Goal: Task Accomplishment & Management: Manage account settings

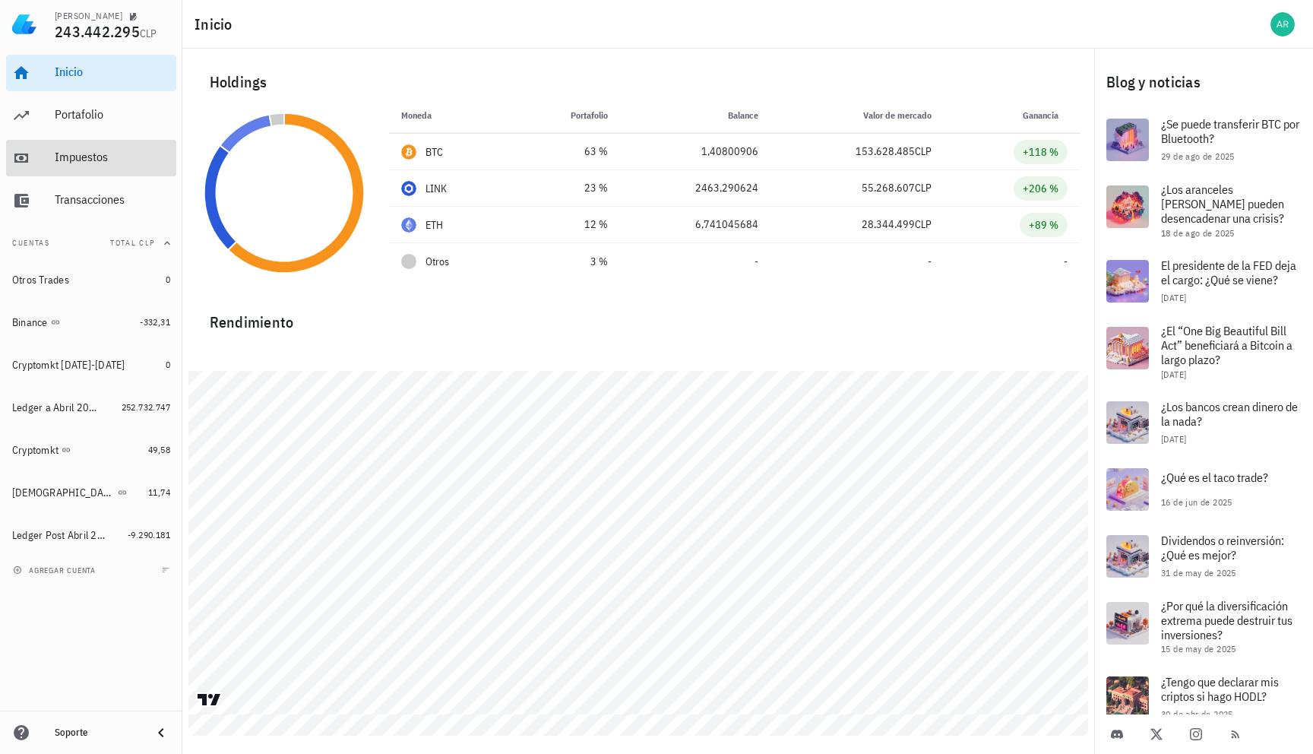
click at [104, 169] on div "Impuestos" at bounding box center [112, 158] width 115 height 34
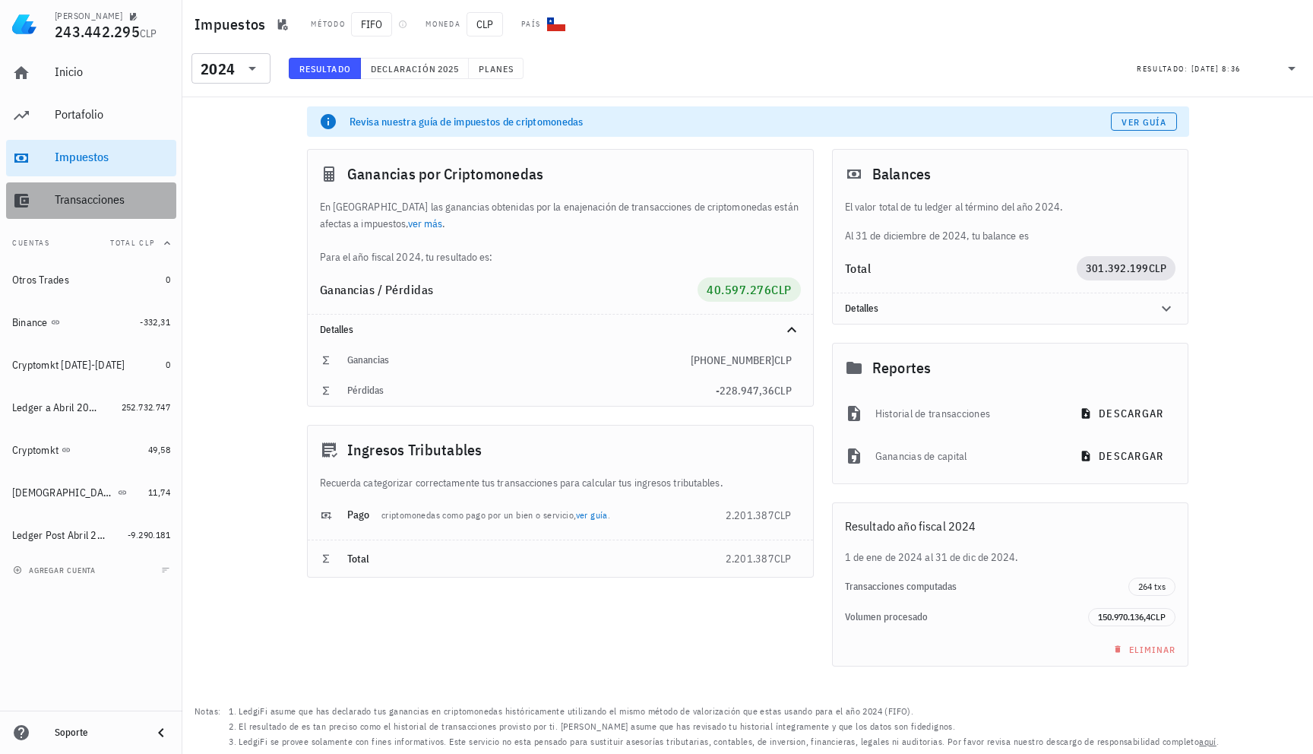
click at [100, 192] on div "Transacciones" at bounding box center [112, 199] width 115 height 14
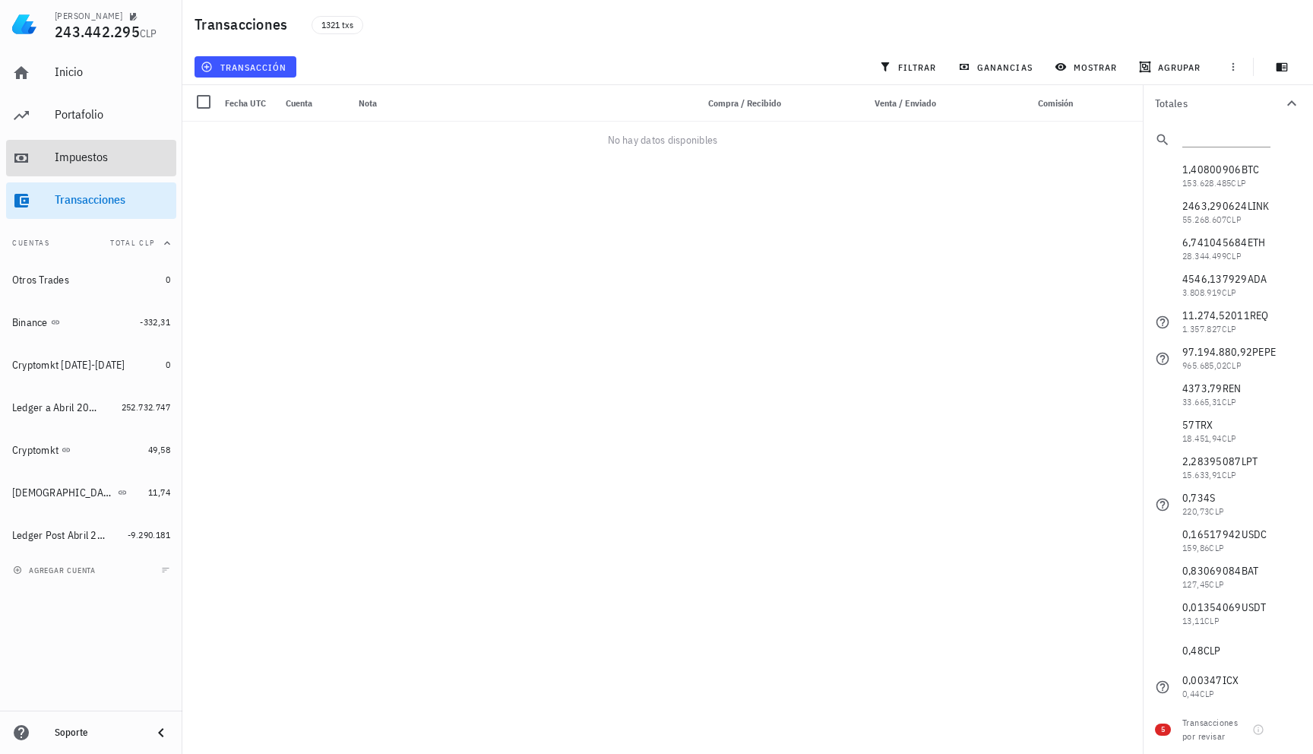
click at [100, 168] on div "Impuestos" at bounding box center [112, 158] width 115 height 34
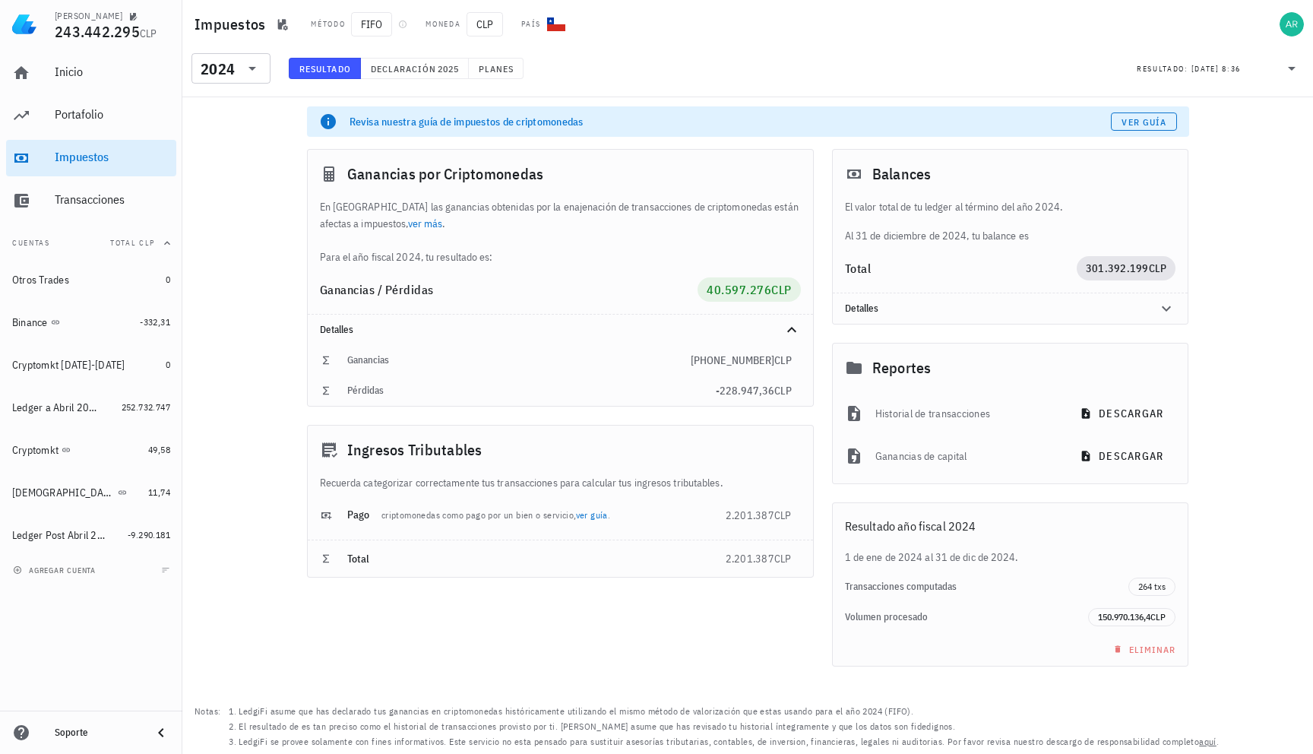
click at [122, 228] on button "Cuentas Total CLP" at bounding box center [91, 243] width 170 height 36
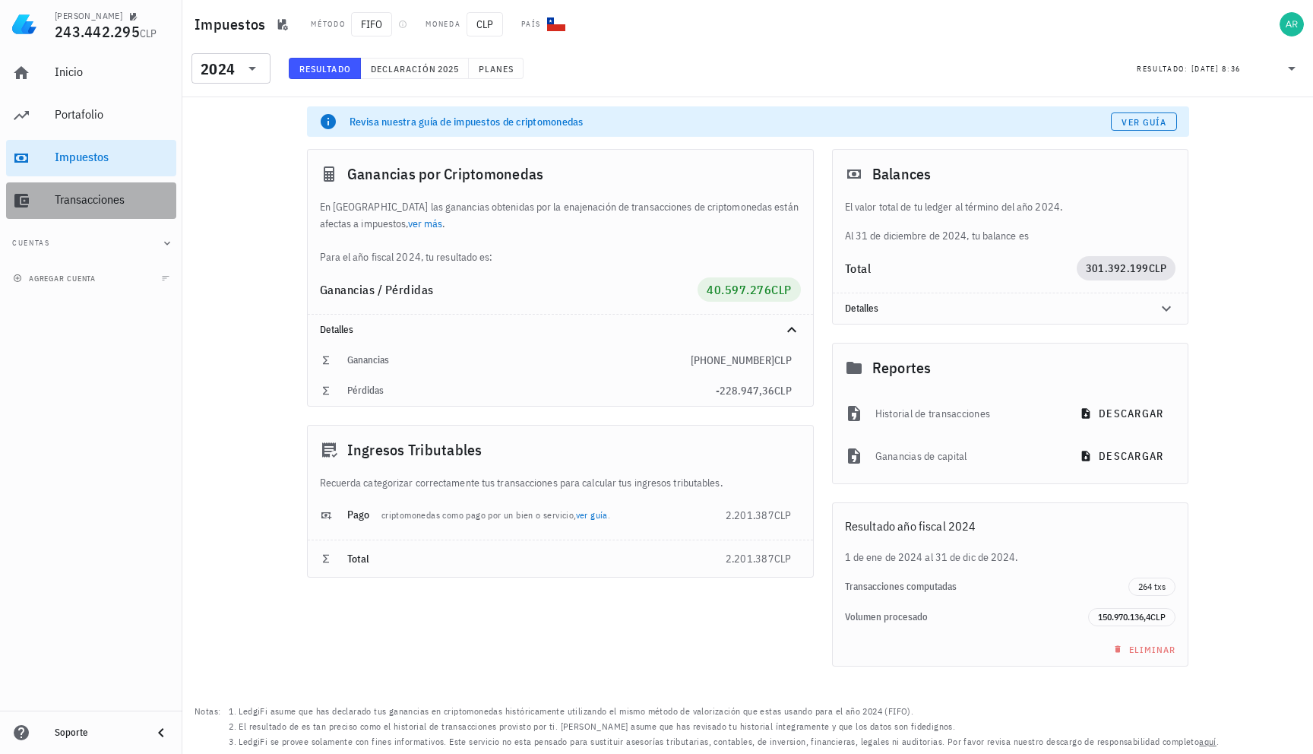
click at [128, 201] on div "Transacciones" at bounding box center [112, 199] width 115 height 14
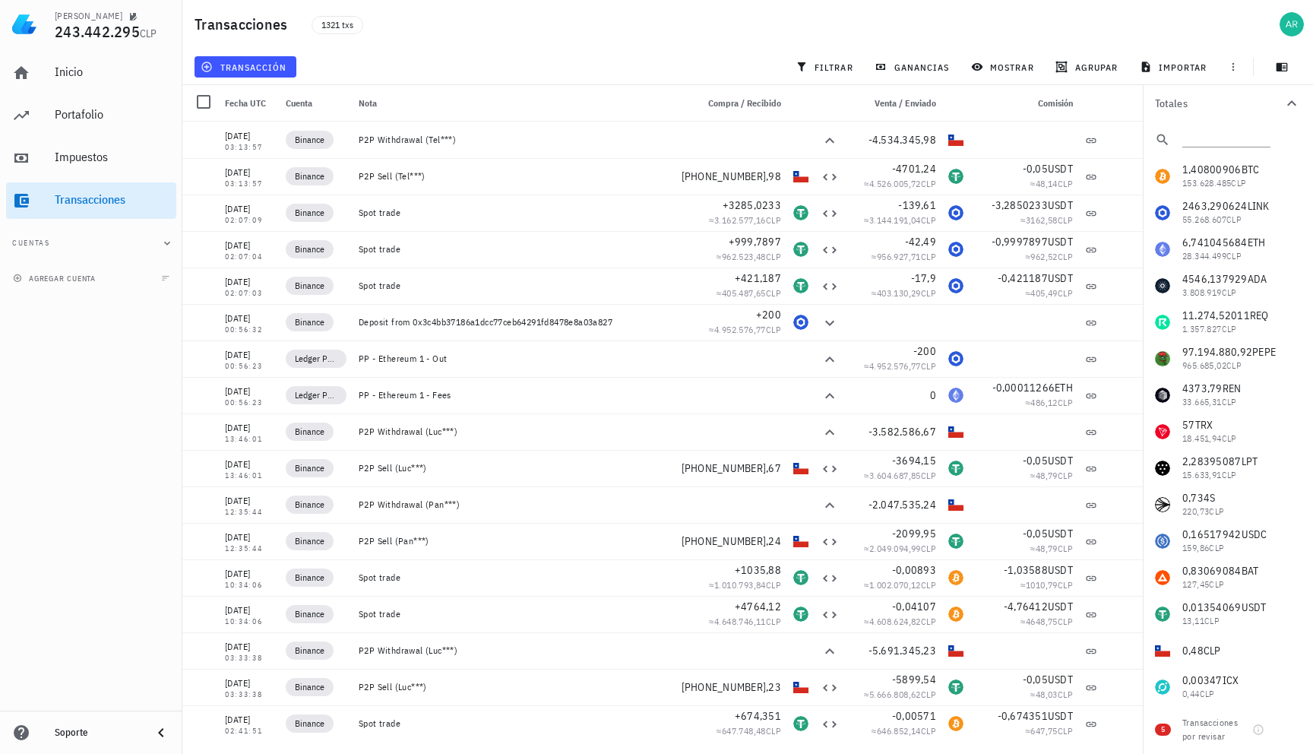
click at [1241, 78] on div at bounding box center [1232, 66] width 27 height 27
click at [1234, 57] on button "button" at bounding box center [1232, 66] width 21 height 21
click at [1241, 112] on button "exportar" at bounding box center [1250, 104] width 83 height 21
click at [830, 77] on div "filtrar" at bounding box center [825, 66] width 79 height 27
click at [830, 64] on span "filtrar" at bounding box center [825, 67] width 55 height 12
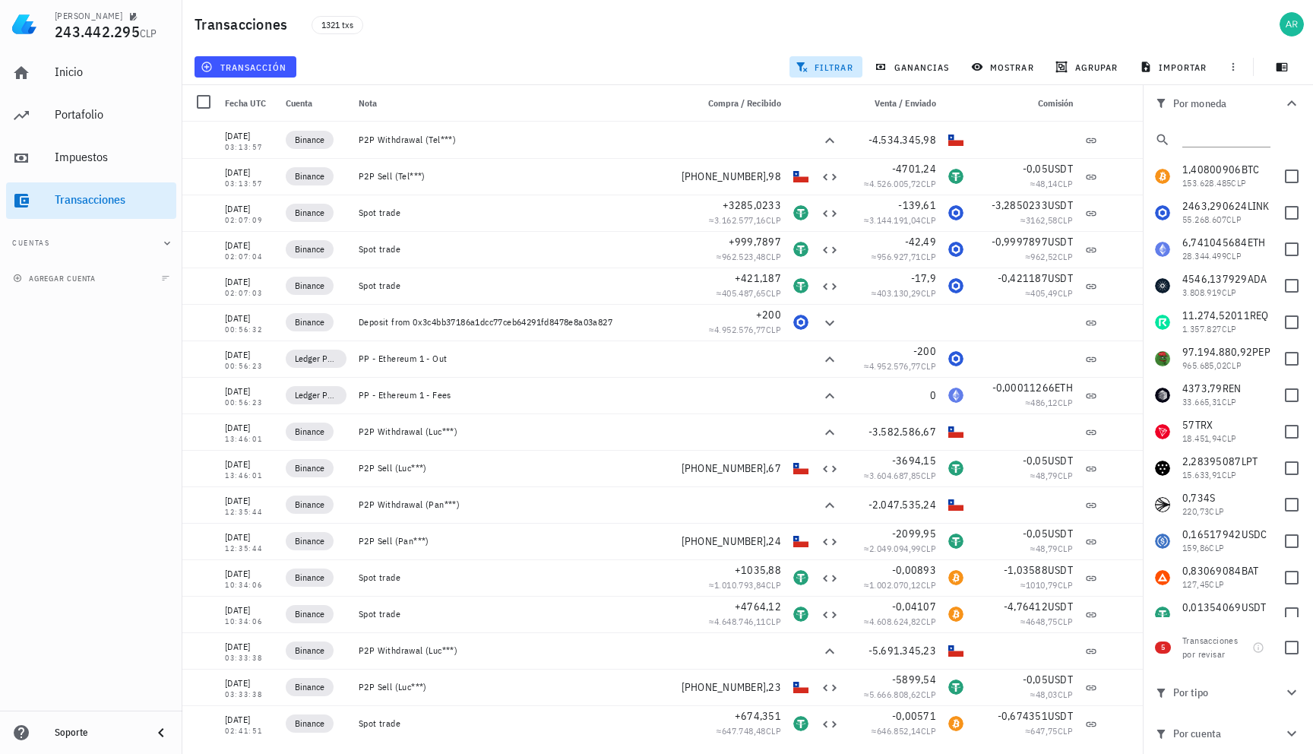
click at [396, 49] on div "transacción filtrar ganancias mostrar [GEOGRAPHIC_DATA] importar" at bounding box center [747, 67] width 1112 height 36
click at [89, 165] on div "Impuestos" at bounding box center [112, 158] width 115 height 34
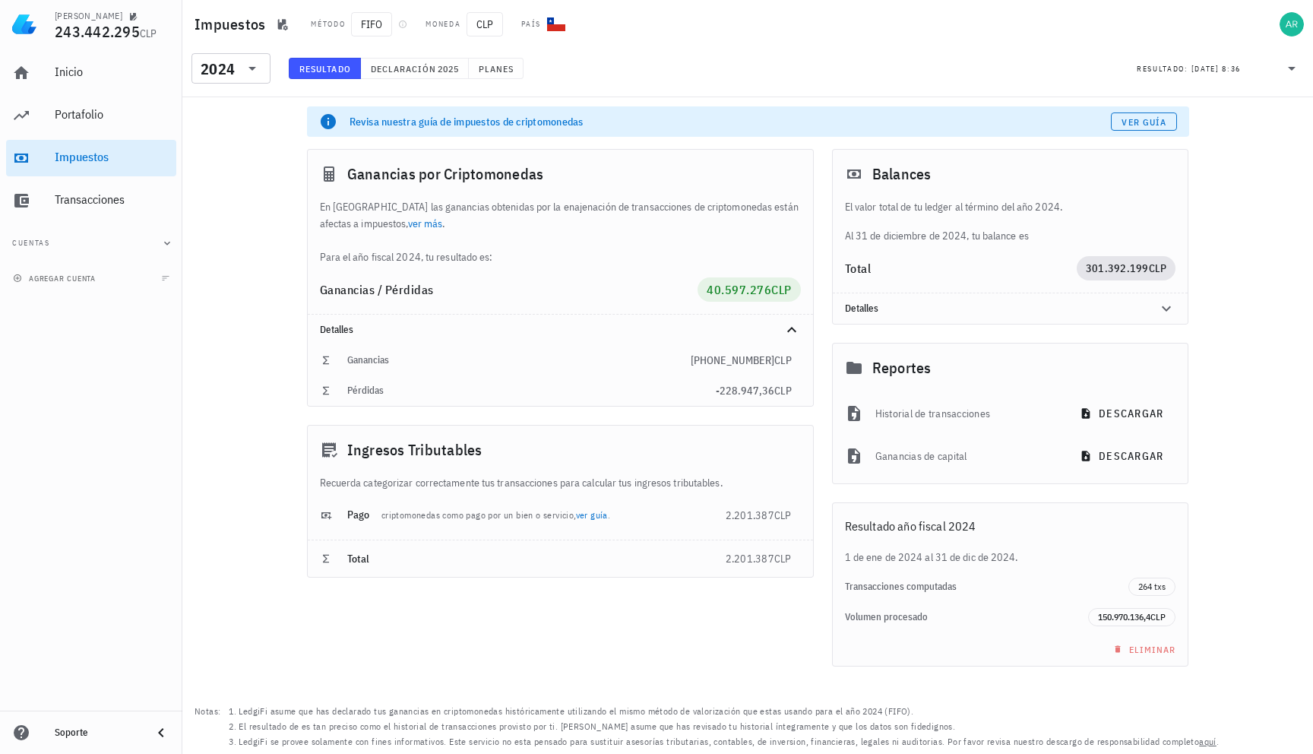
click at [879, 417] on div "Historial de transacciones" at bounding box center [966, 413] width 183 height 33
click at [1091, 407] on icon "button" at bounding box center [1086, 413] width 12 height 12
click at [1270, 461] on div "Revisa nuestra guía de impuestos de criptomonedas Ver guía Ganancias por Cripto…" at bounding box center [747, 425] width 1130 height 656
click at [35, 185] on link "Transacciones" at bounding box center [91, 200] width 170 height 36
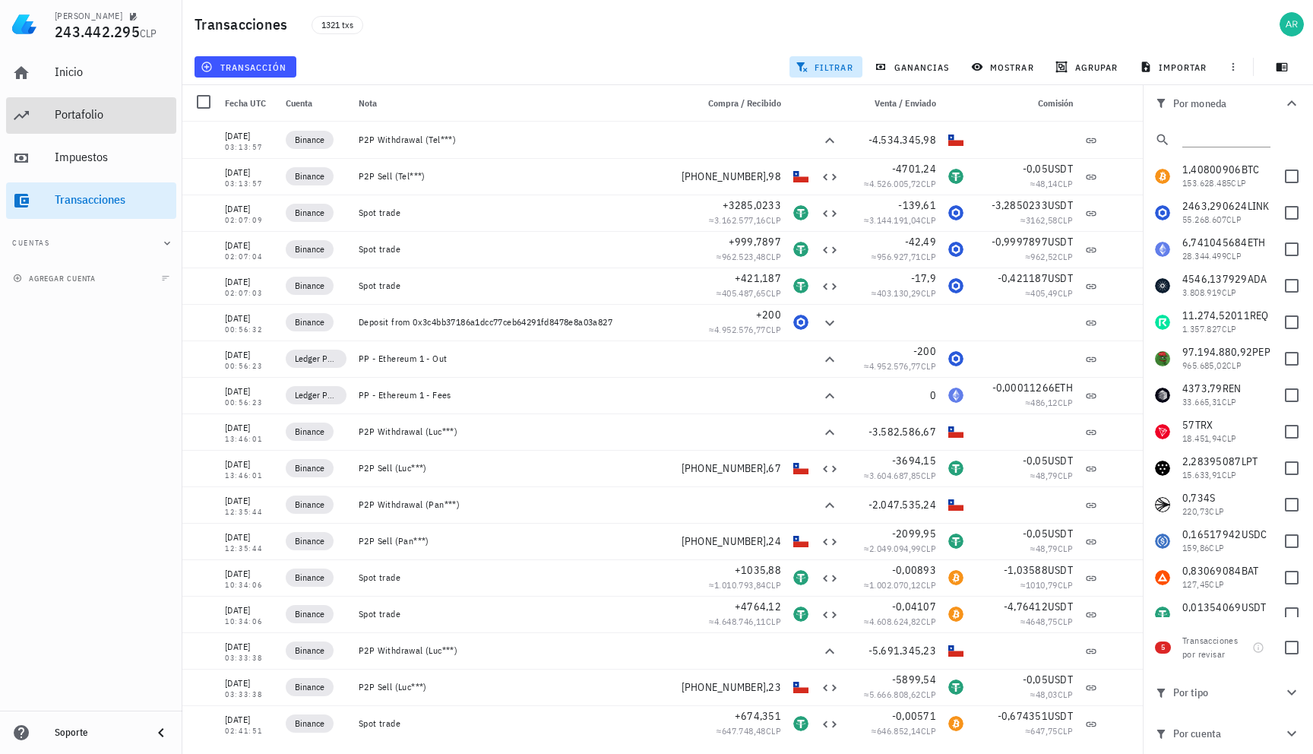
click at [61, 120] on div "Portafolio" at bounding box center [112, 114] width 115 height 14
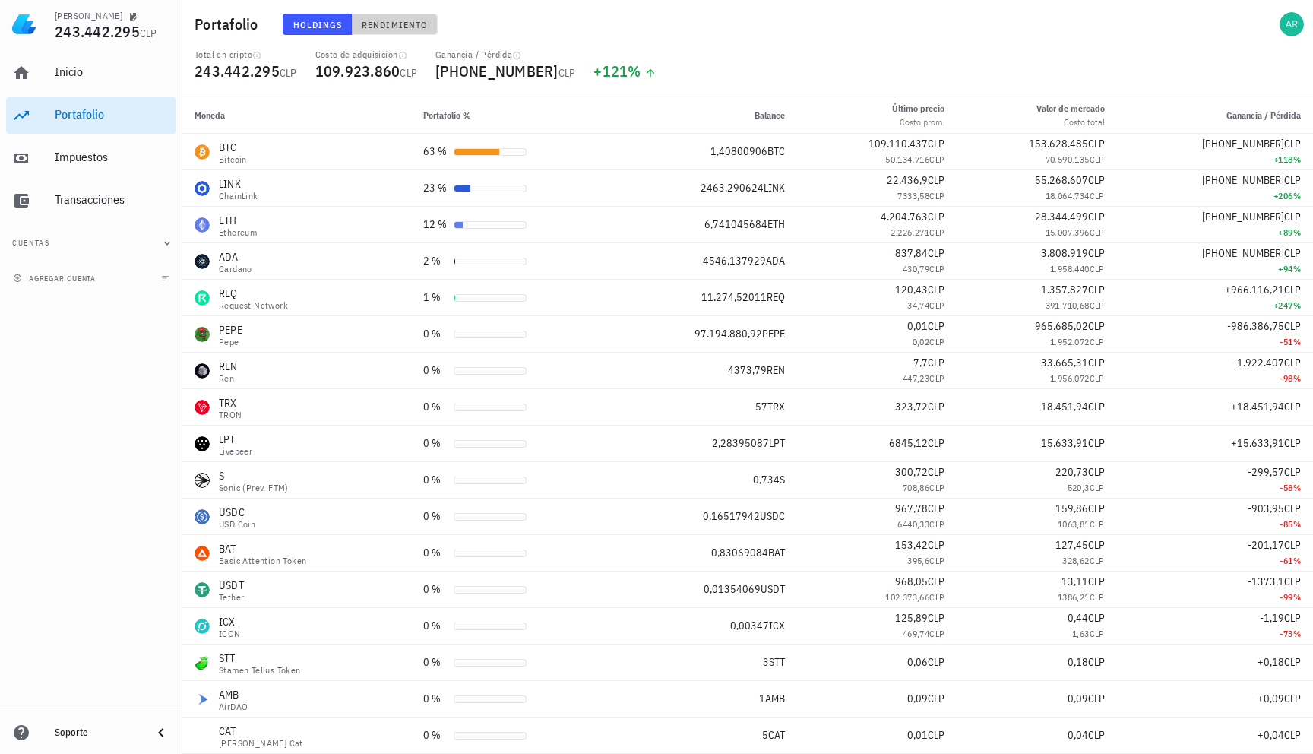
click at [380, 17] on button "Rendimiento" at bounding box center [395, 24] width 86 height 21
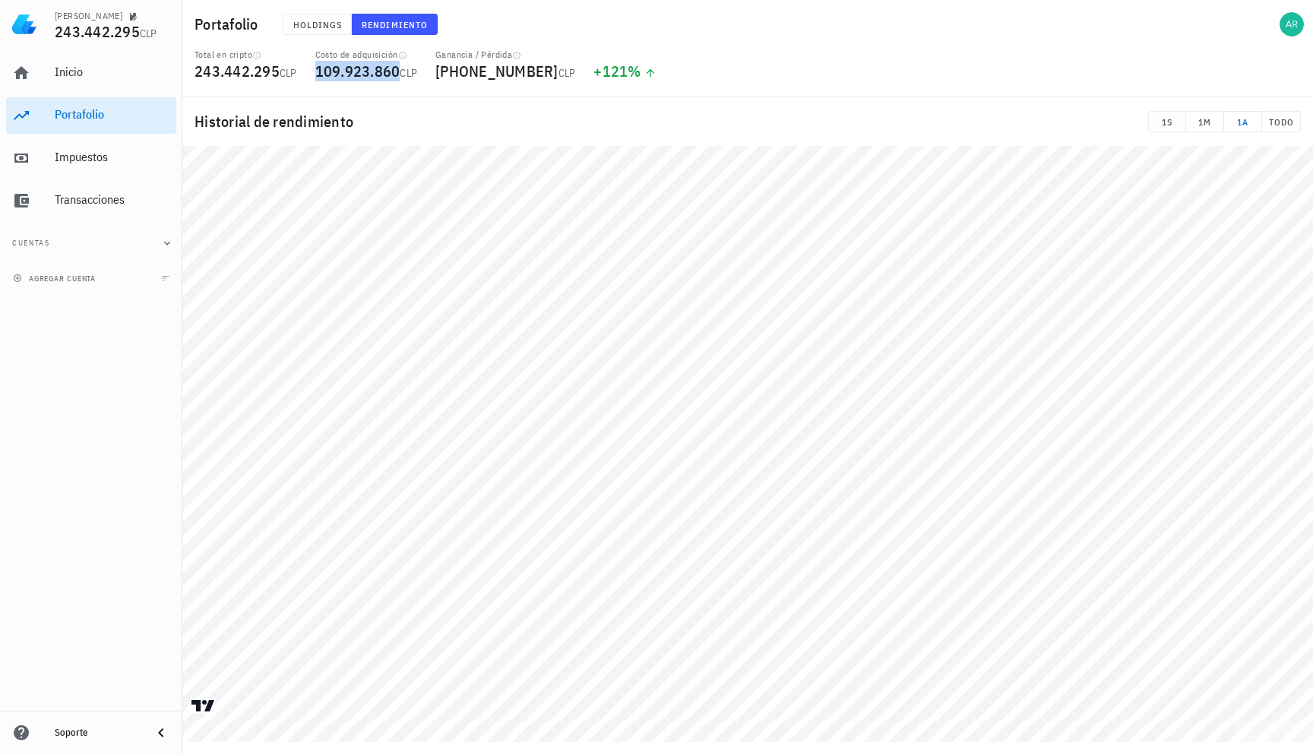
click at [318, 71] on span "109.923.860" at bounding box center [357, 71] width 85 height 21
click at [334, 74] on span "109.923.860" at bounding box center [357, 71] width 85 height 21
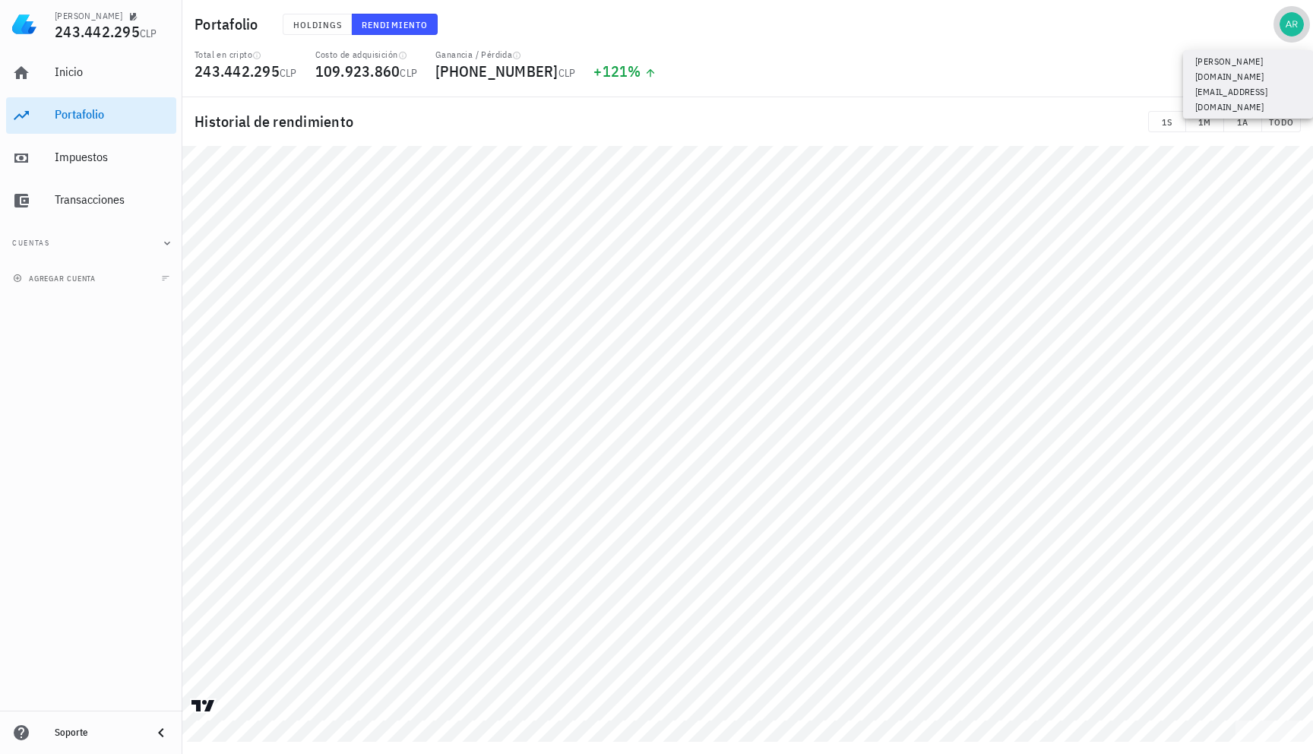
click at [1282, 19] on div "avatar" at bounding box center [1291, 24] width 24 height 24
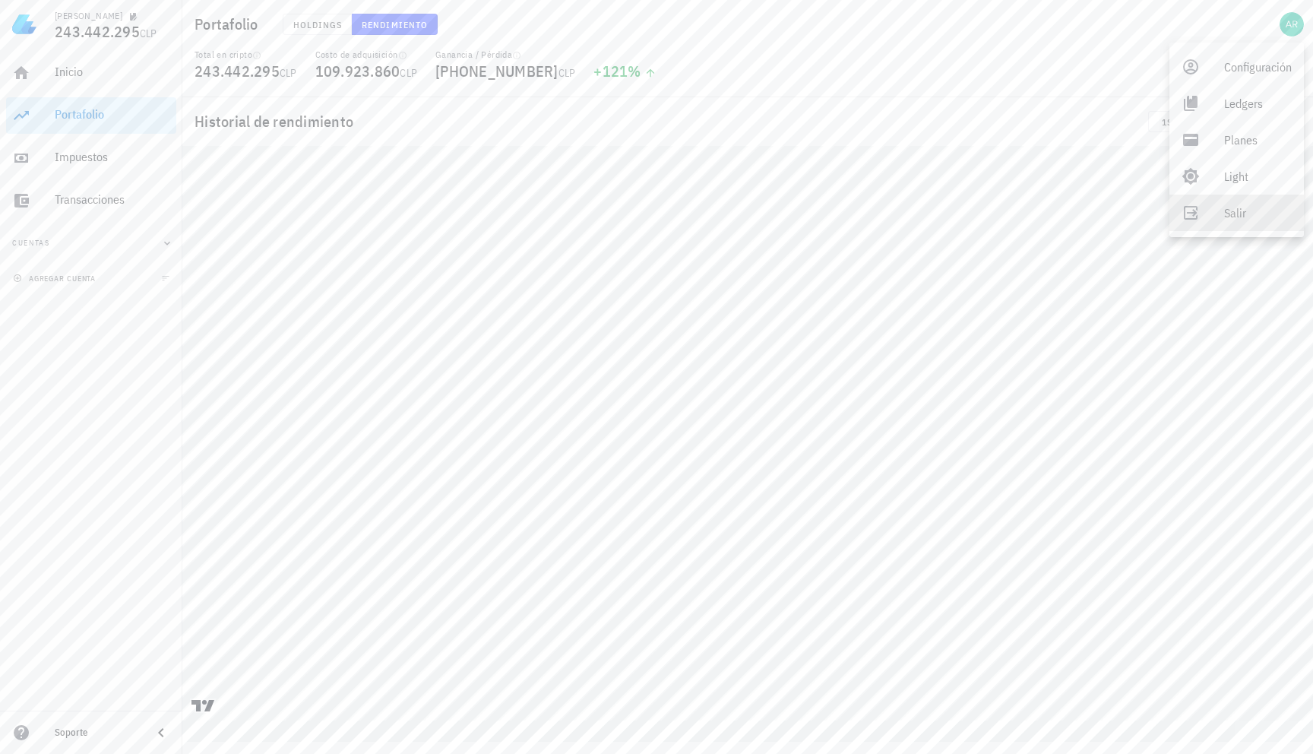
click at [1214, 201] on link "Salir" at bounding box center [1236, 212] width 134 height 36
